Goal: Information Seeking & Learning: Learn about a topic

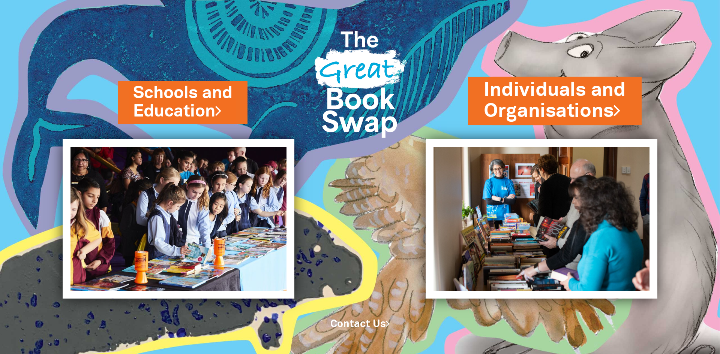
click at [562, 103] on link "Individuals and Organisations" at bounding box center [554, 100] width 142 height 47
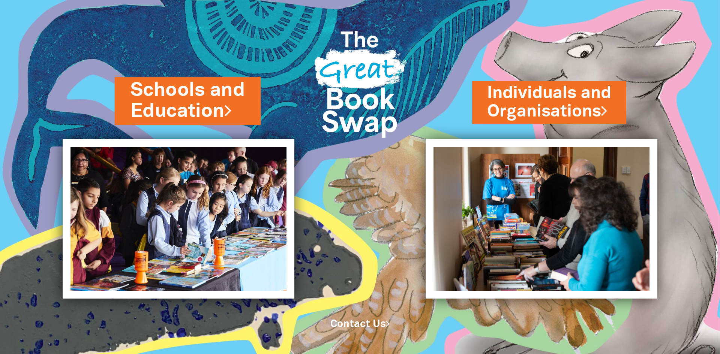
click at [182, 91] on link "Schools and Education" at bounding box center [187, 100] width 115 height 47
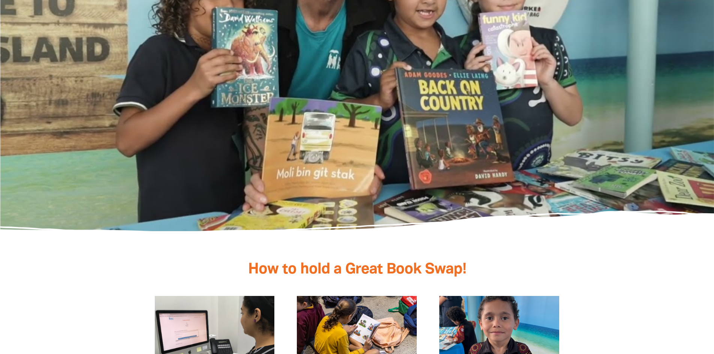
scroll to position [1237, 0]
